Goal: Transaction & Acquisition: Purchase product/service

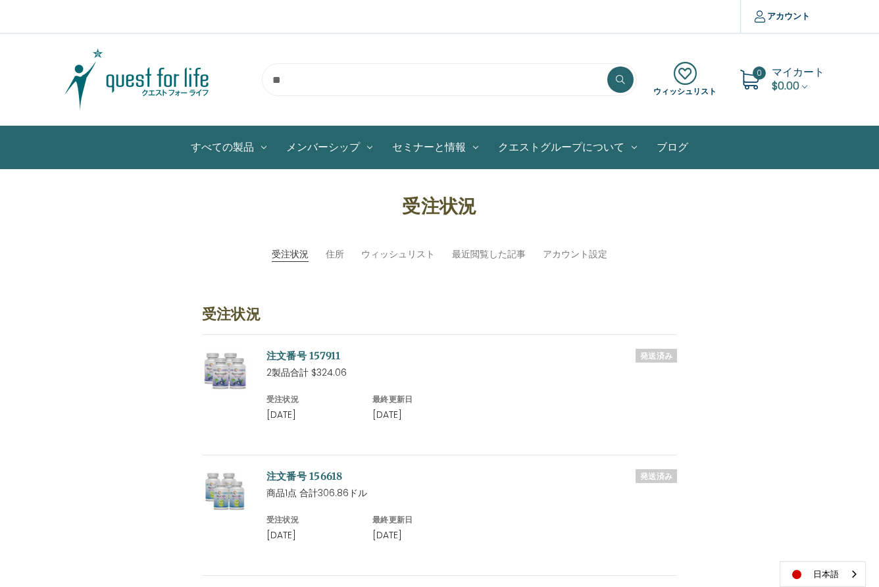
click at [278, 80] on input "search" at bounding box center [449, 79] width 375 height 33
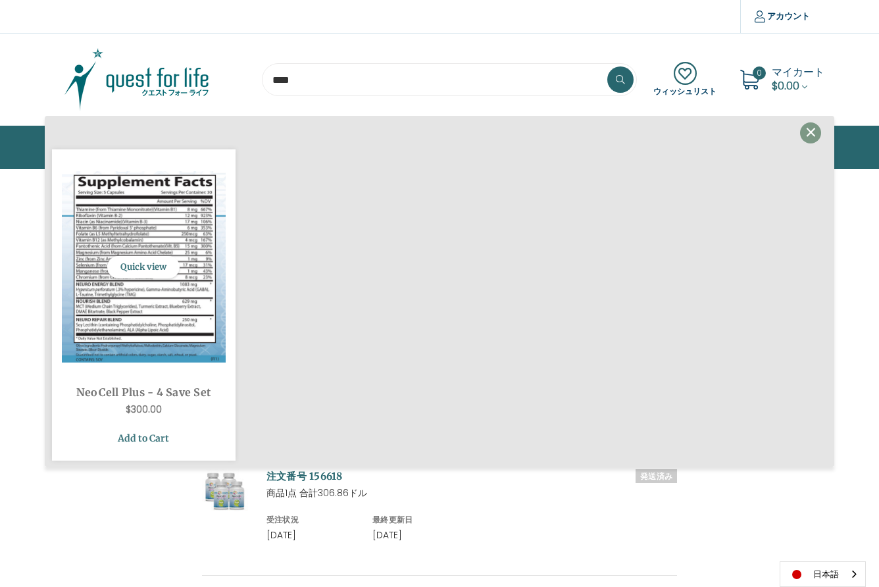
type input "****"
click at [157, 444] on link "Add to Cart" at bounding box center [144, 438] width 164 height 25
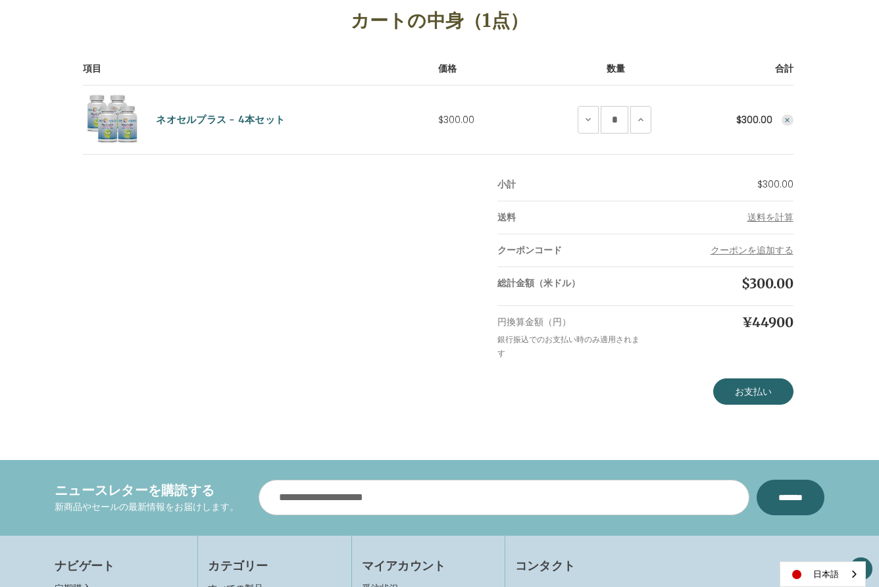
scroll to position [205, 0]
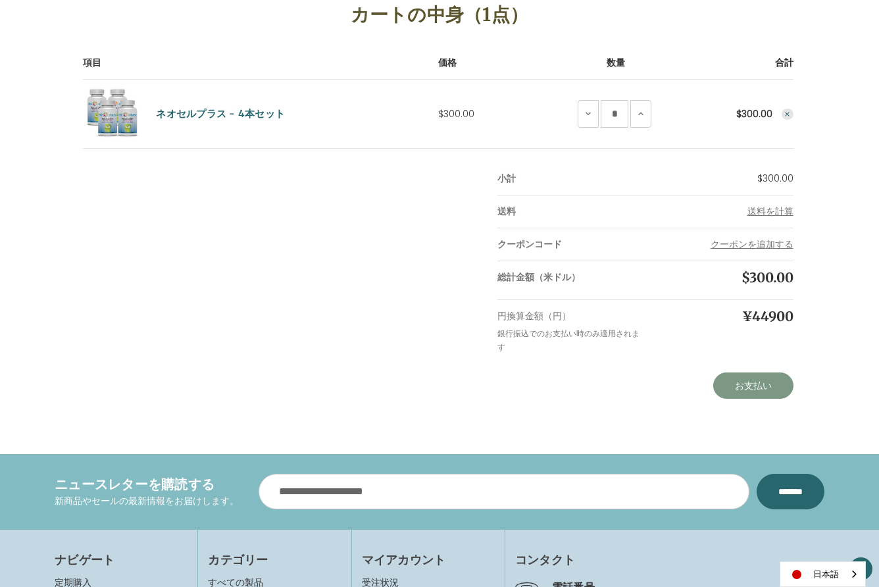
click at [759, 383] on link "お支払い" at bounding box center [753, 385] width 80 height 26
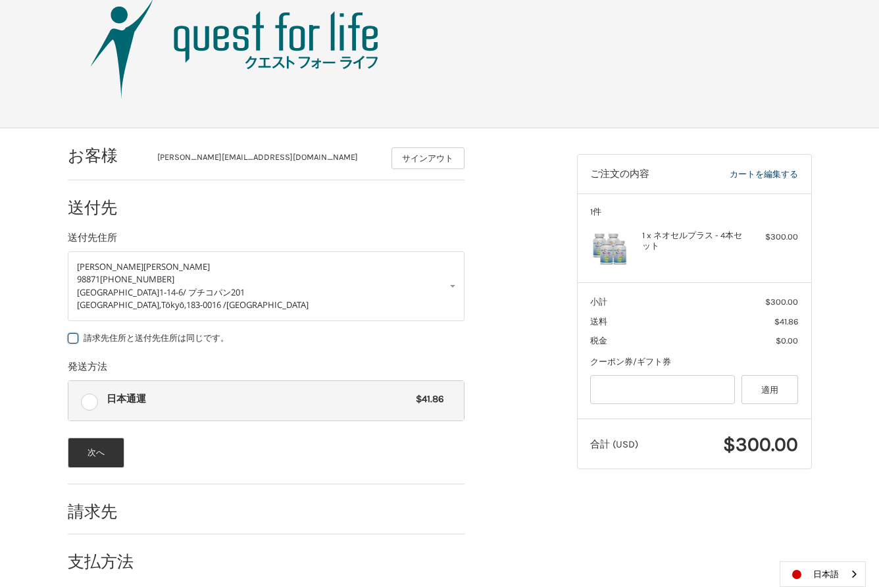
scroll to position [62, 0]
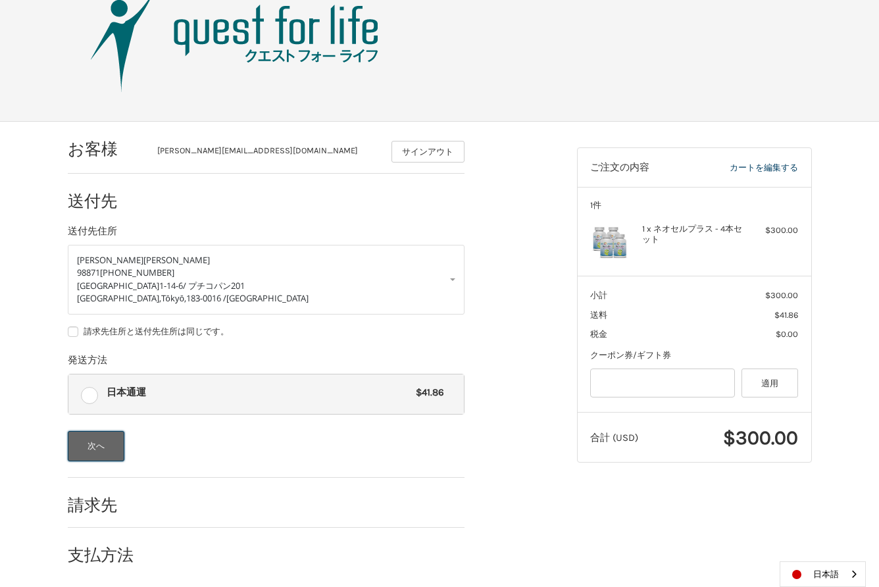
click at [107, 439] on button "次へ" at bounding box center [96, 446] width 57 height 30
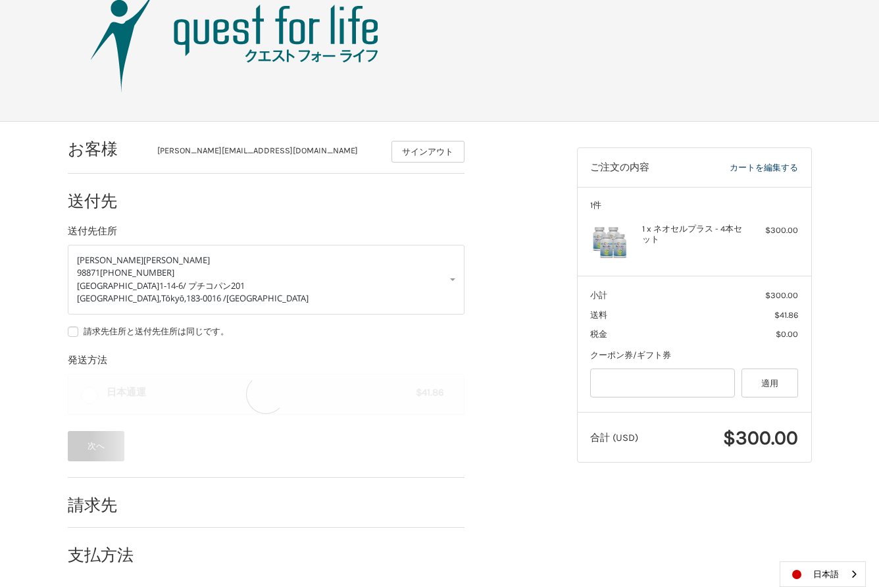
scroll to position [0, 0]
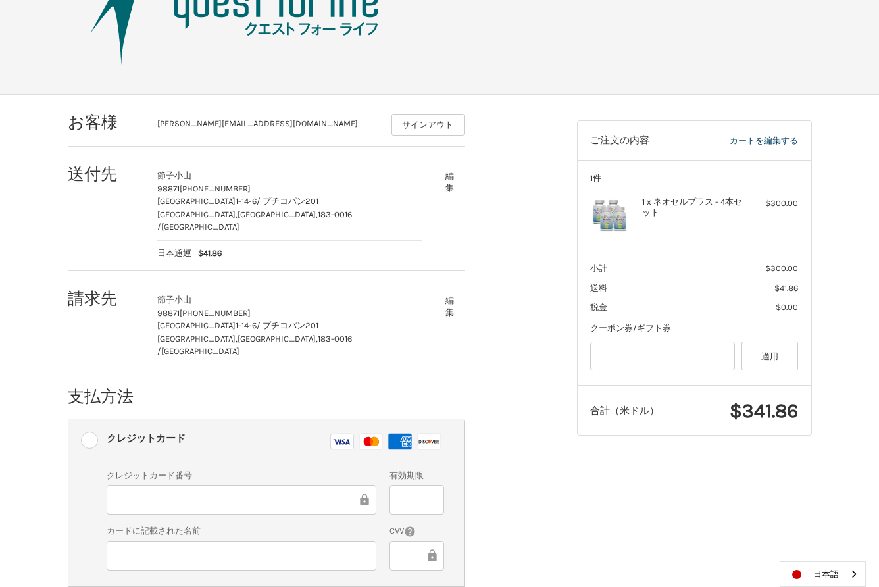
scroll to position [183, 0]
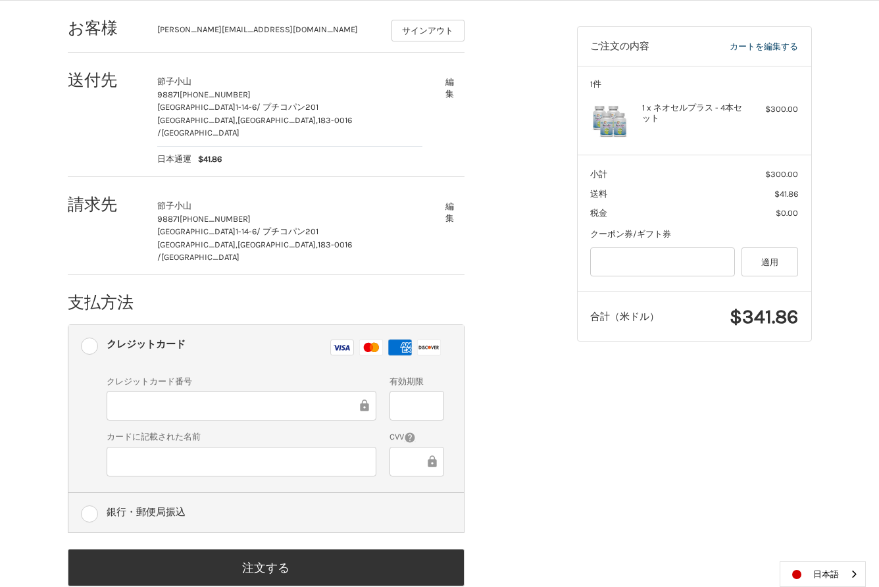
click at [91, 493] on label "銀行・郵便局振込" at bounding box center [266, 512] width 396 height 39
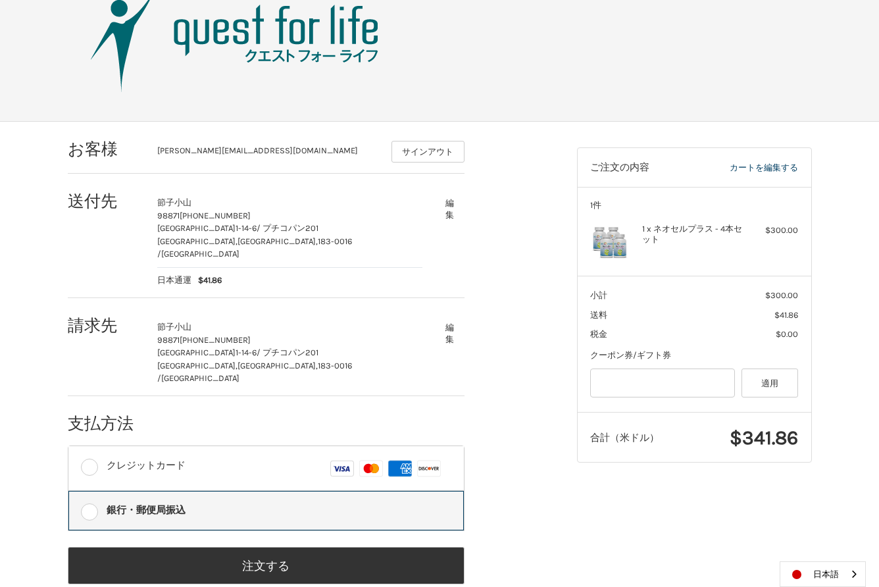
scroll to position [60, 0]
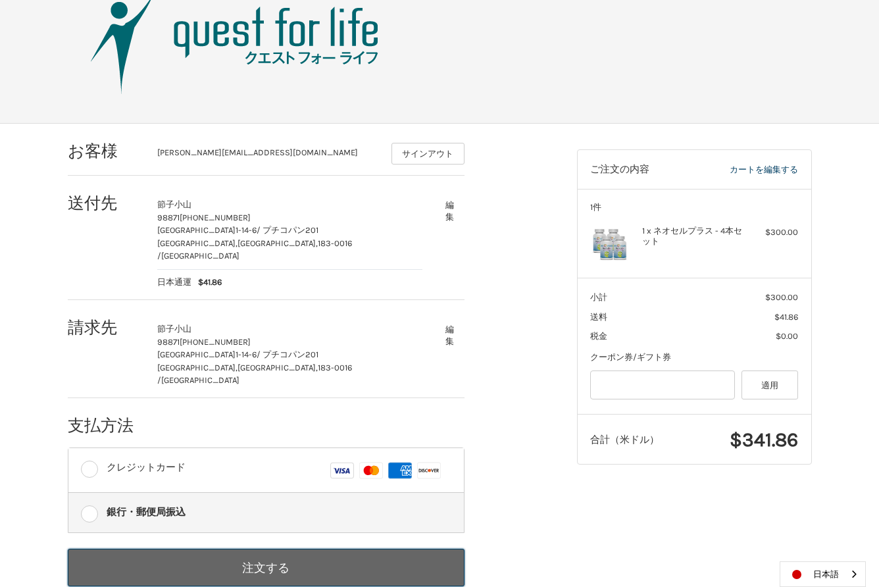
click at [254, 549] on button "注文する" at bounding box center [266, 568] width 397 height 38
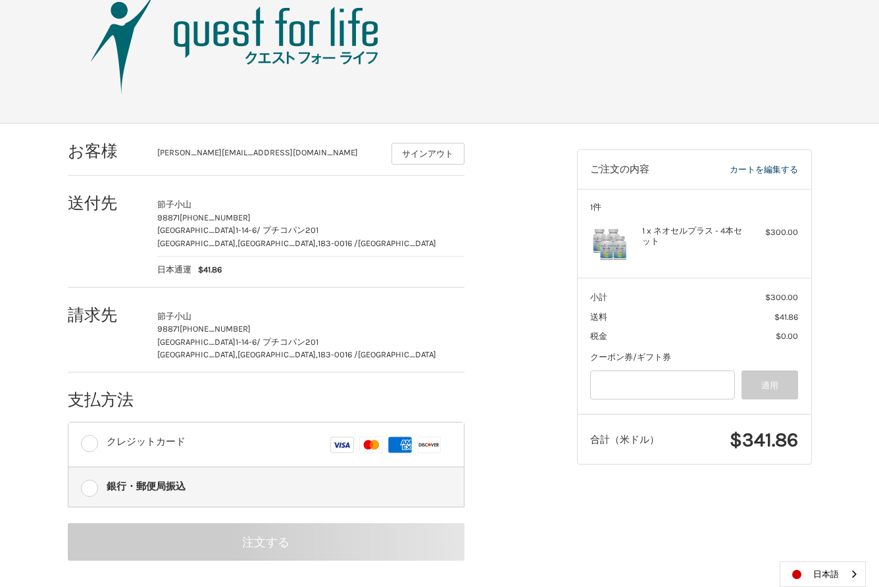
scroll to position [0, 0]
